Goal: Task Accomplishment & Management: Manage account settings

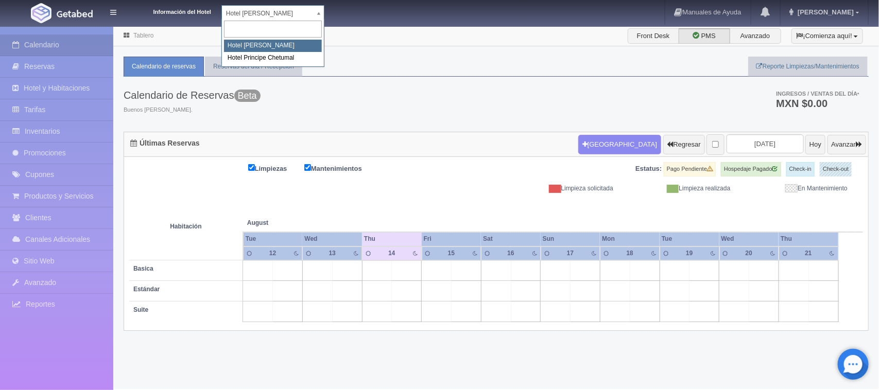
click at [264, 26] on body "Información del Hotel Hotel Juliet Chetumal Hotel Juliet Chetumal Hotel Princip…" at bounding box center [439, 207] width 879 height 363
select select "567"
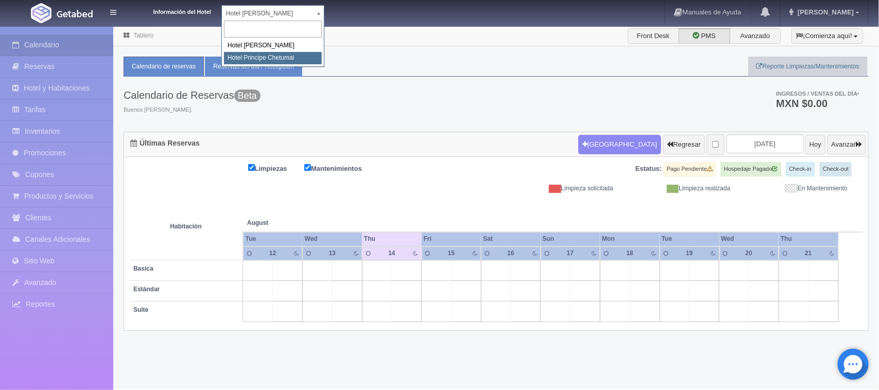
click at [274, 57] on link "Reservas del día / Recepción" at bounding box center [253, 67] width 97 height 20
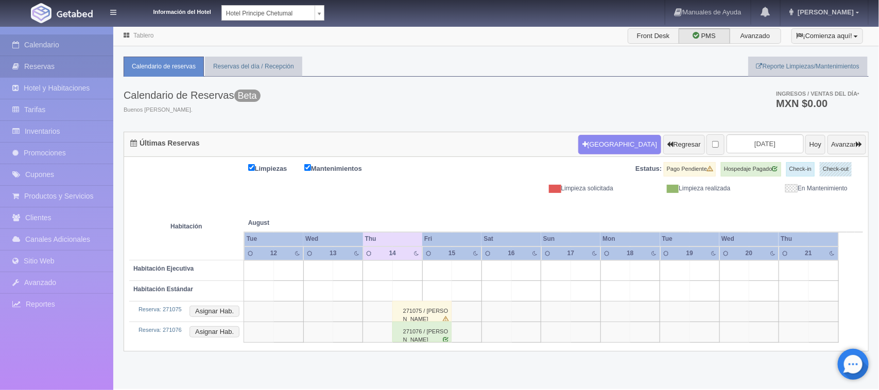
click at [40, 64] on link "Reservas" at bounding box center [56, 66] width 113 height 21
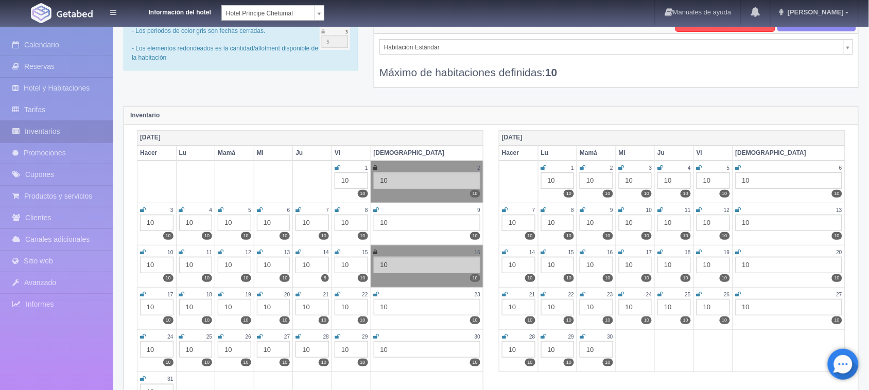
scroll to position [64, 0]
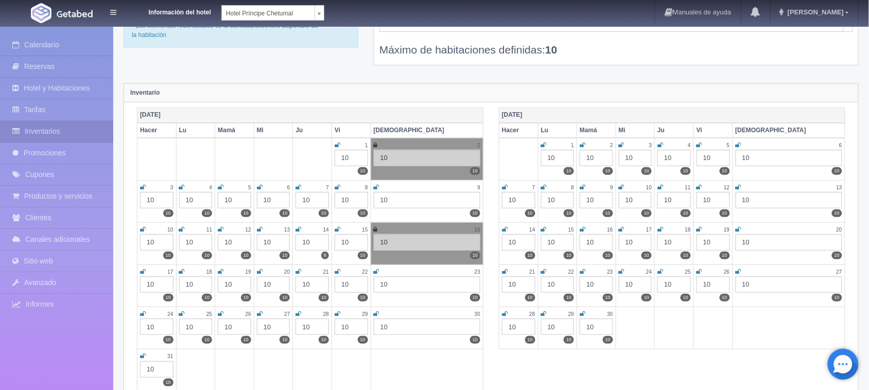
click at [329, 232] on div "14" at bounding box center [312, 230] width 33 height 9
click at [332, 230] on td "14 10 8" at bounding box center [312, 243] width 39 height 42
click at [301, 230] on icon at bounding box center [299, 230] width 6 height 6
click at [340, 228] on icon at bounding box center [338, 230] width 6 height 6
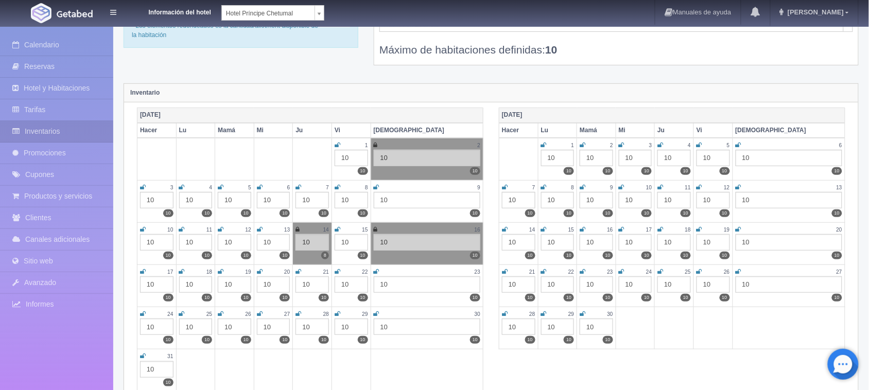
click at [340, 228] on icon at bounding box center [338, 230] width 6 height 6
click at [339, 228] on icon at bounding box center [337, 230] width 4 height 6
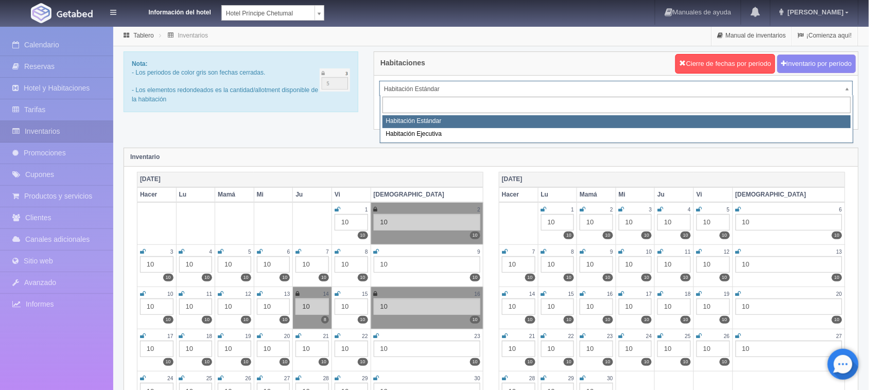
click at [465, 132] on div "Habitaciones Cierre de fechas por período Inventario por período Habitación Est…" at bounding box center [616, 96] width 500 height 91
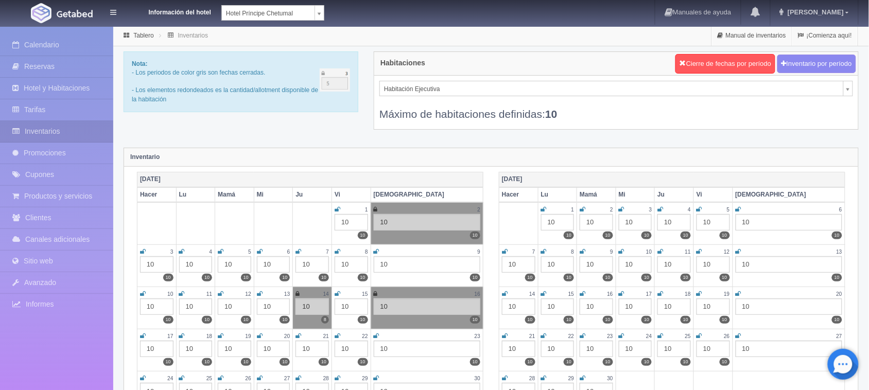
select select "1804"
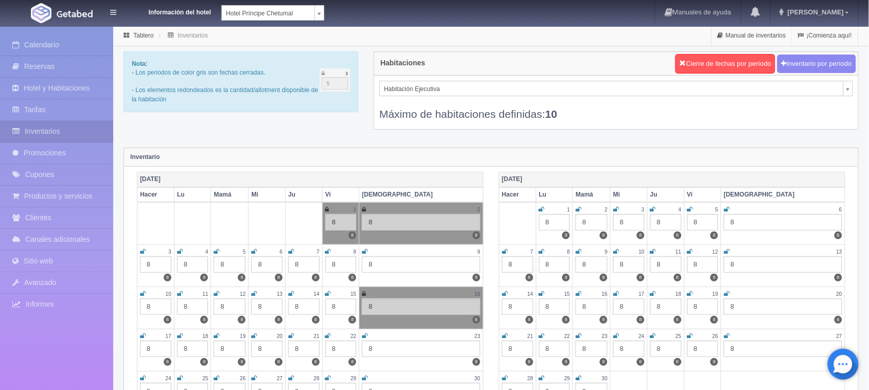
click at [294, 294] on icon at bounding box center [291, 294] width 6 height 6
click at [331, 291] on icon at bounding box center [328, 294] width 6 height 6
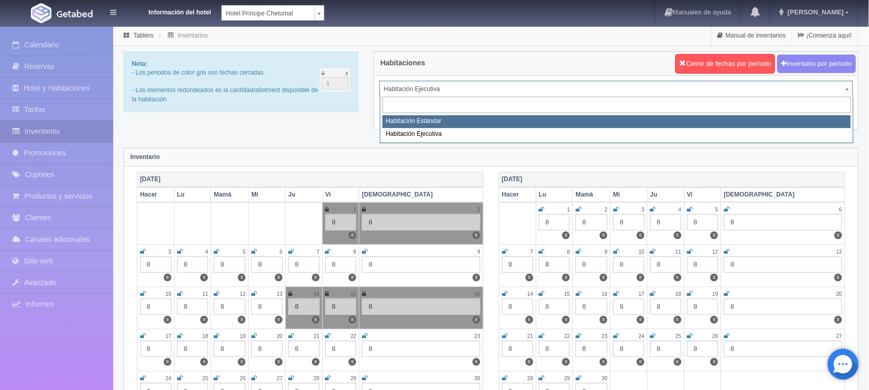
select select "1764"
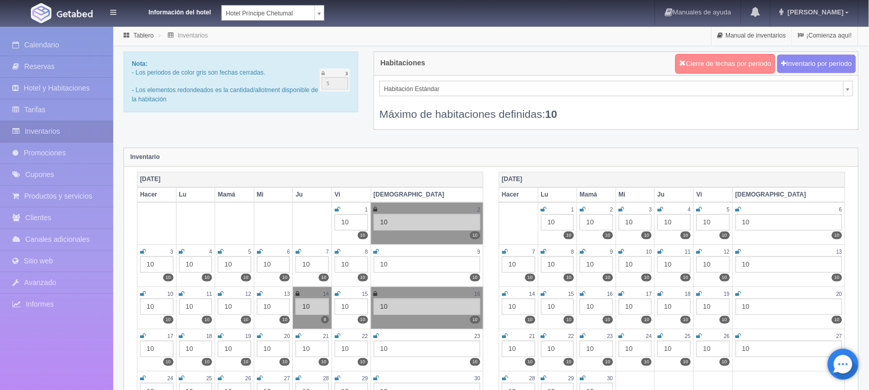
click at [701, 70] on button "Cierre de fechas por período" at bounding box center [725, 64] width 100 height 20
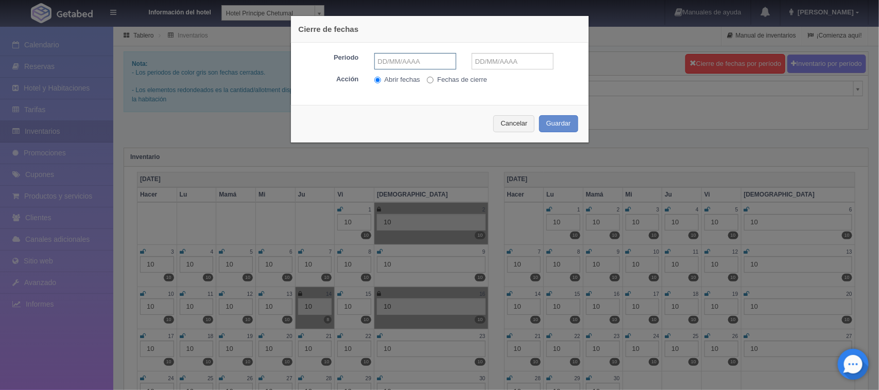
click at [415, 62] on input "text" at bounding box center [415, 61] width 82 height 16
type input "14-08-202"
click at [489, 63] on input "text" at bounding box center [513, 61] width 82 height 16
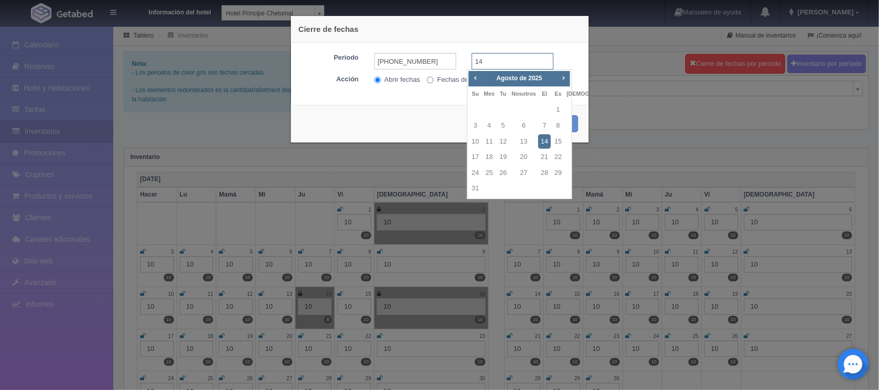
type input "14"
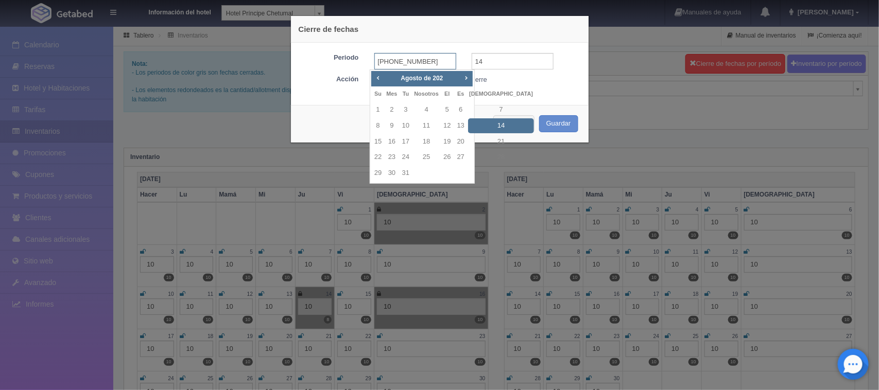
type input "14-08-2025"
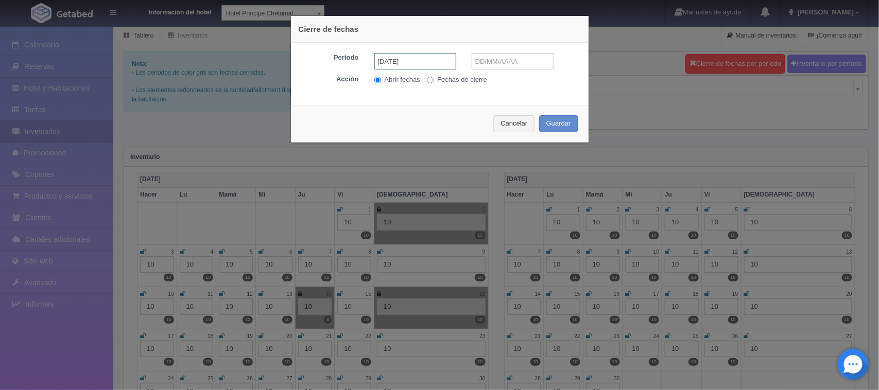
type input "14-08-2025"
click at [461, 80] on font "Fechas de cierre" at bounding box center [462, 80] width 50 height 8
click at [434, 80] on input "Fechas de cierre" at bounding box center [430, 80] width 7 height 7
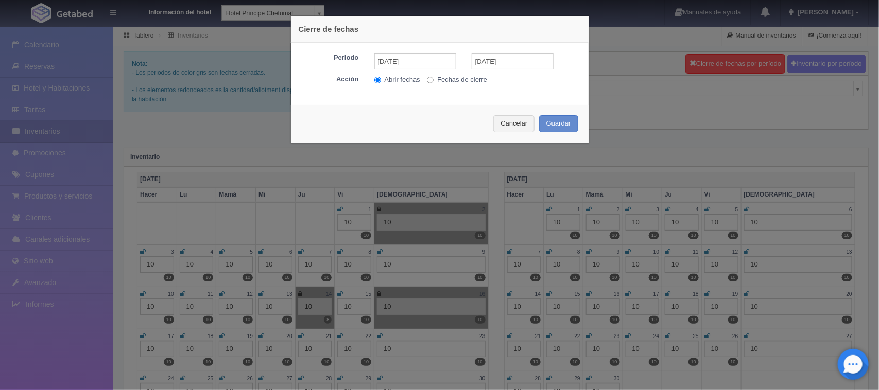
radio input "true"
click at [558, 130] on button "Guardar" at bounding box center [558, 123] width 39 height 17
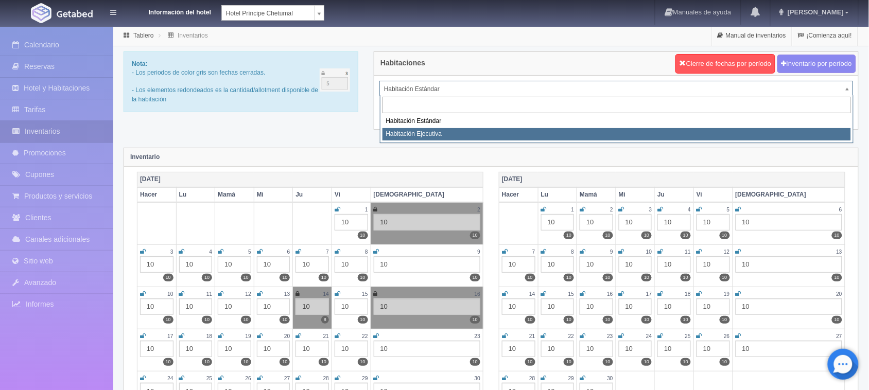
click at [503, 136] on div "Habitaciones Cierre de fechas por período Inventario por período Habitación Est…" at bounding box center [616, 96] width 500 height 91
select select "1804"
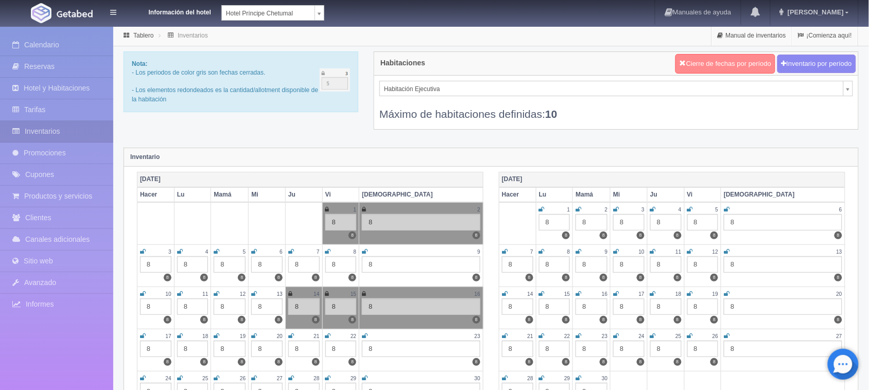
click at [742, 64] on font "Cierre de fechas por período" at bounding box center [728, 64] width 85 height 8
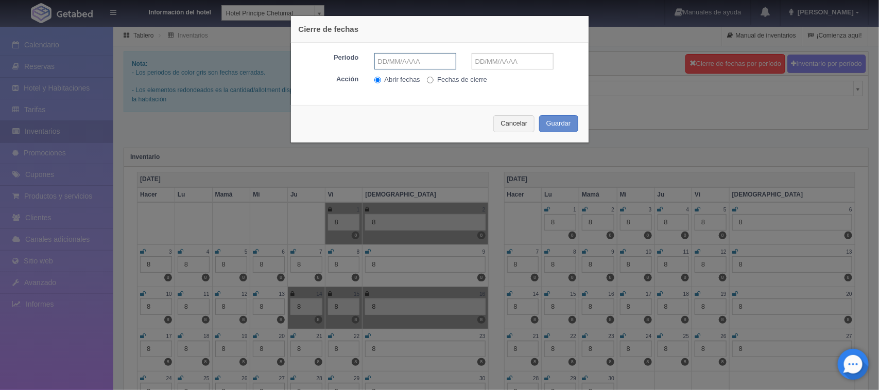
click at [398, 65] on input "text" at bounding box center [415, 61] width 82 height 16
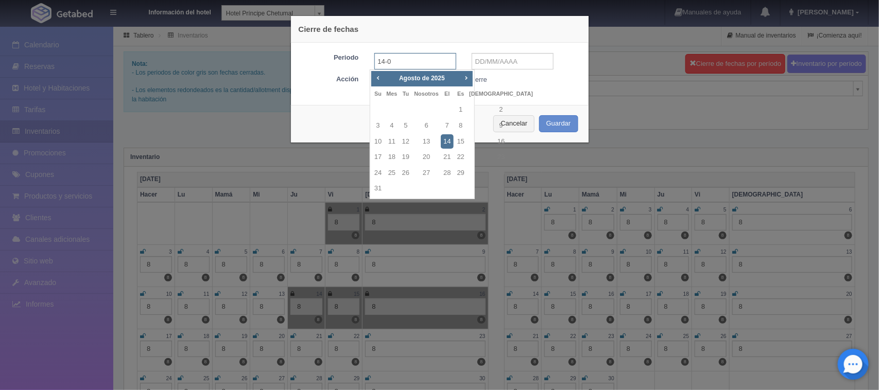
type input "[DATE]"
click at [505, 51] on div "Periodo [DATE] Acción Abrir fechas Fechas de cierre" at bounding box center [440, 70] width 298 height 55
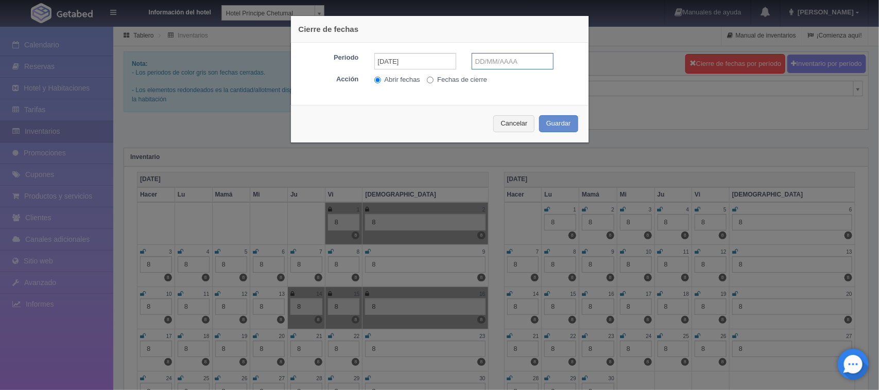
click at [505, 61] on input "text" at bounding box center [513, 61] width 82 height 16
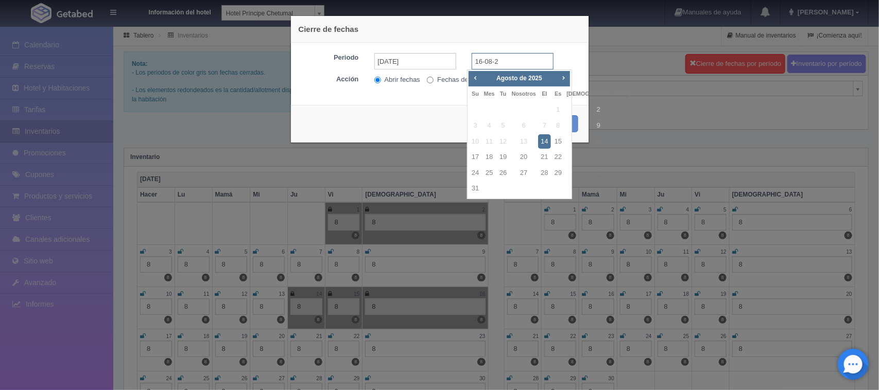
type input "[DATE]"
click at [437, 76] on font "Fechas de cierre" at bounding box center [462, 80] width 50 height 8
click at [434, 77] on input "Fechas de cierre" at bounding box center [430, 80] width 7 height 7
radio input "true"
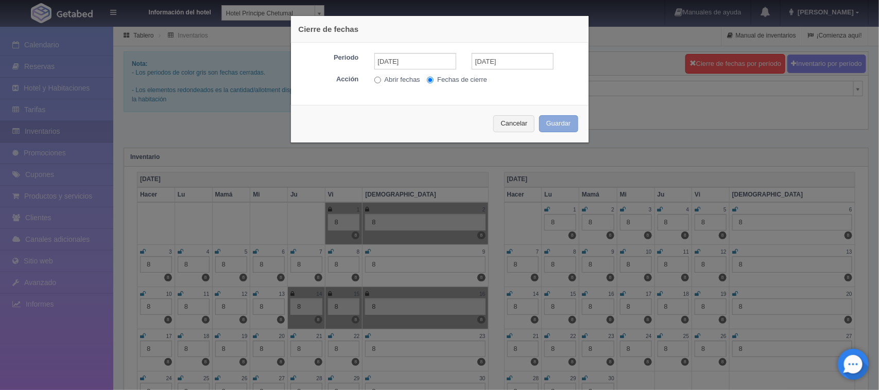
click at [557, 124] on font "Guardar" at bounding box center [558, 123] width 25 height 8
click at [557, 124] on div "Cancelar Guardar" at bounding box center [440, 124] width 298 height 38
